Goal: Find specific page/section: Find specific page/section

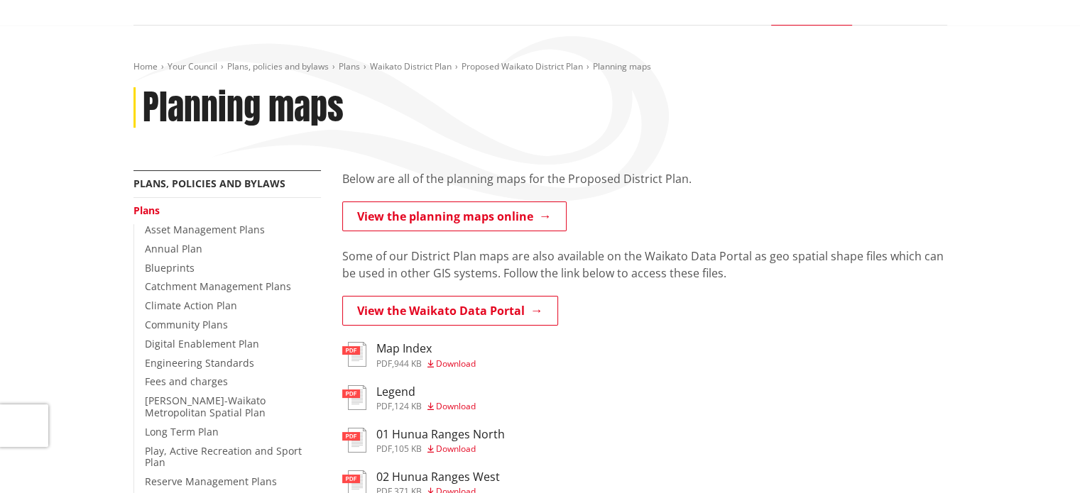
scroll to position [142, 0]
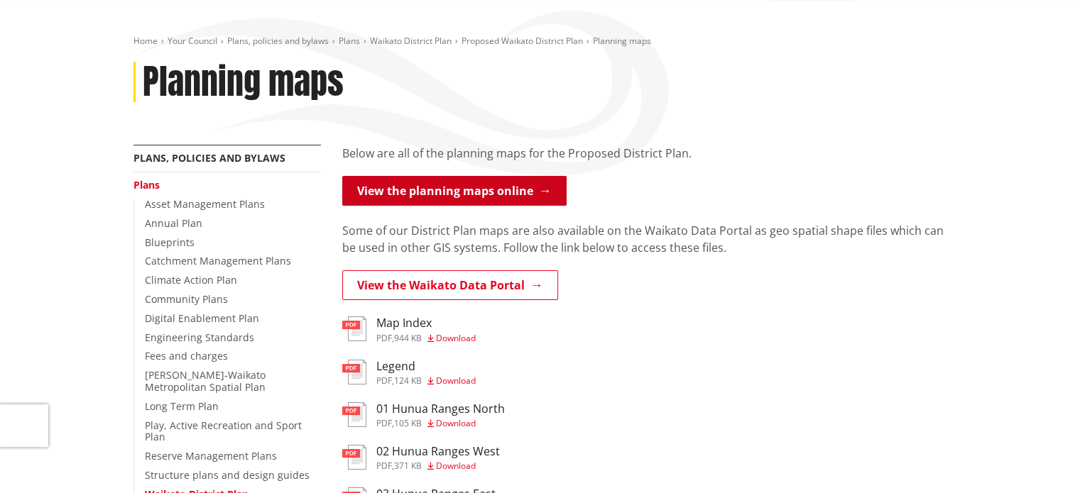
click at [540, 193] on link "View the planning maps online" at bounding box center [454, 191] width 224 height 30
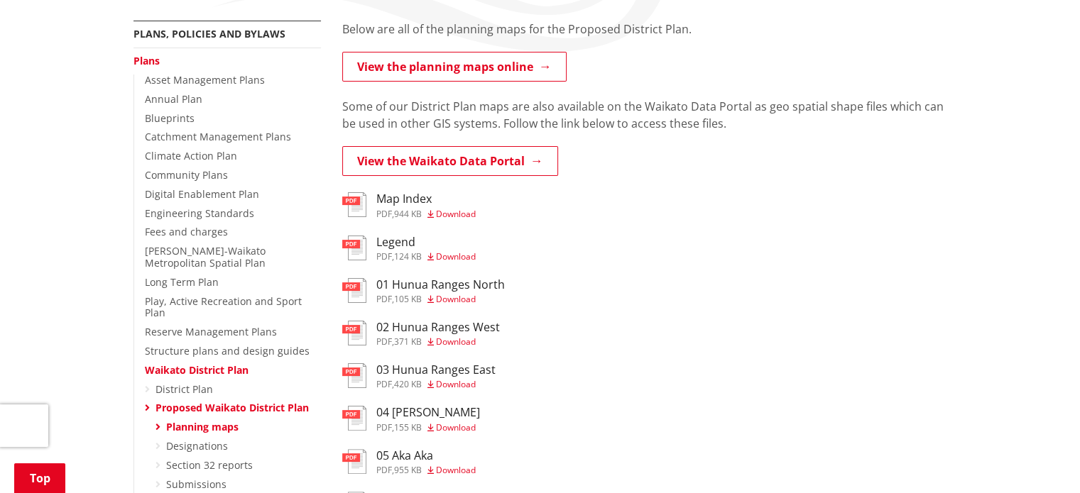
scroll to position [284, 0]
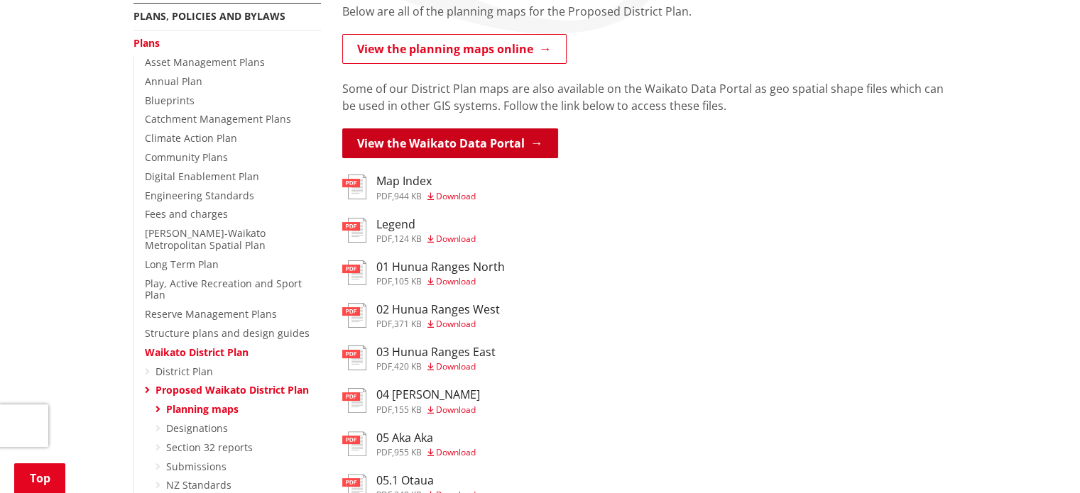
click at [508, 144] on link "View the Waikato Data Portal" at bounding box center [450, 143] width 216 height 30
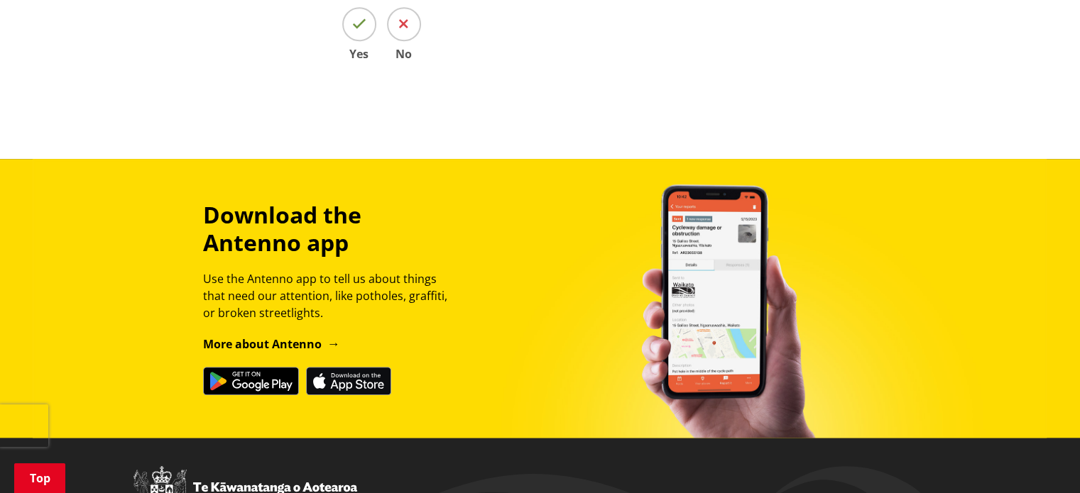
scroll to position [1562, 0]
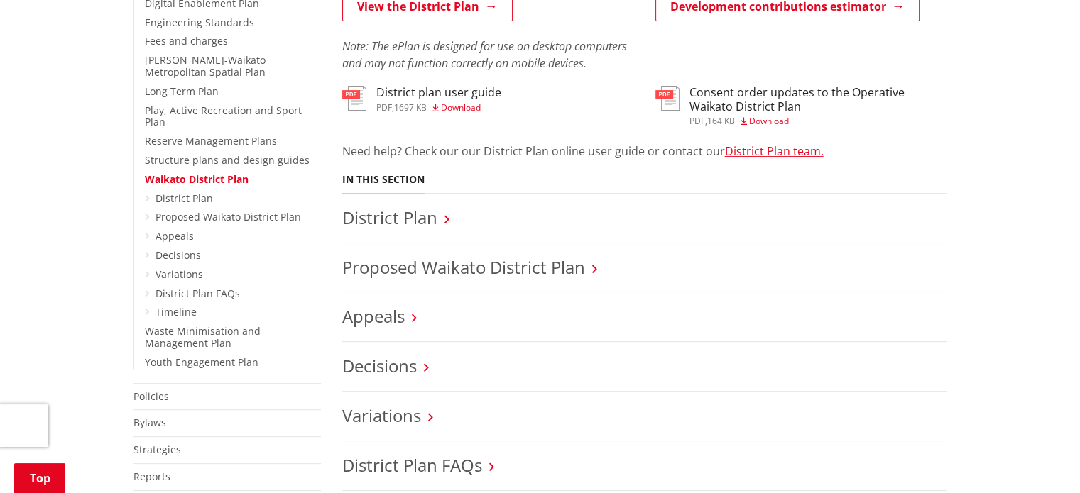
scroll to position [497, 0]
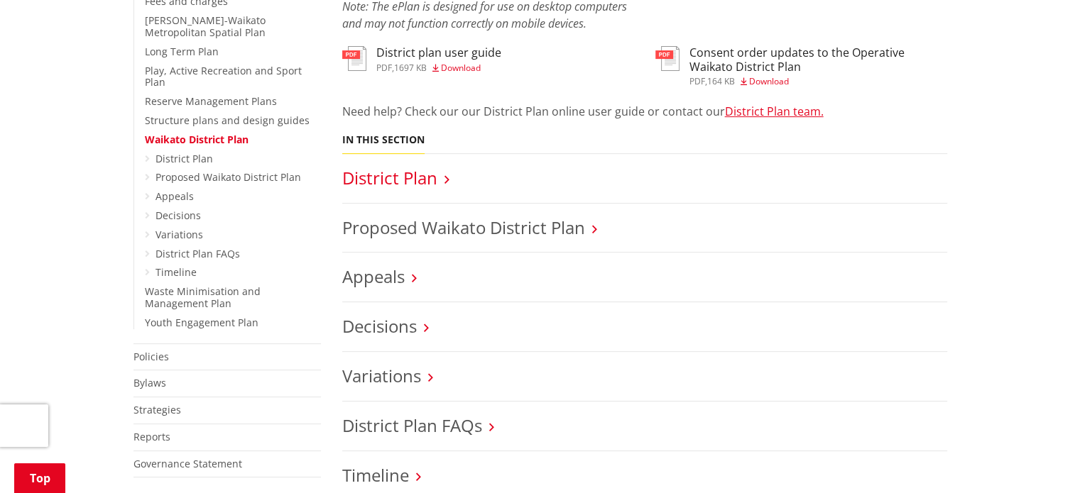
click at [396, 173] on link "District Plan" at bounding box center [389, 177] width 95 height 23
